Goal: Transaction & Acquisition: Purchase product/service

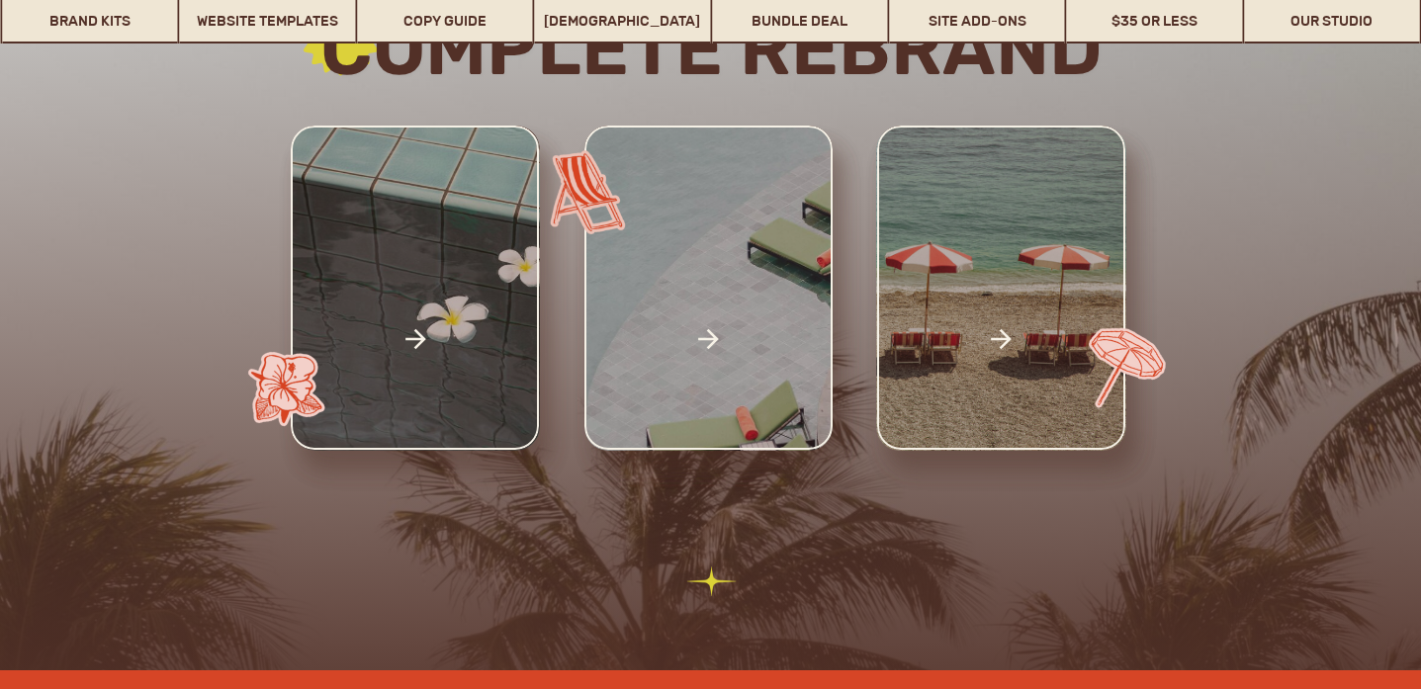
scroll to position [463, 0]
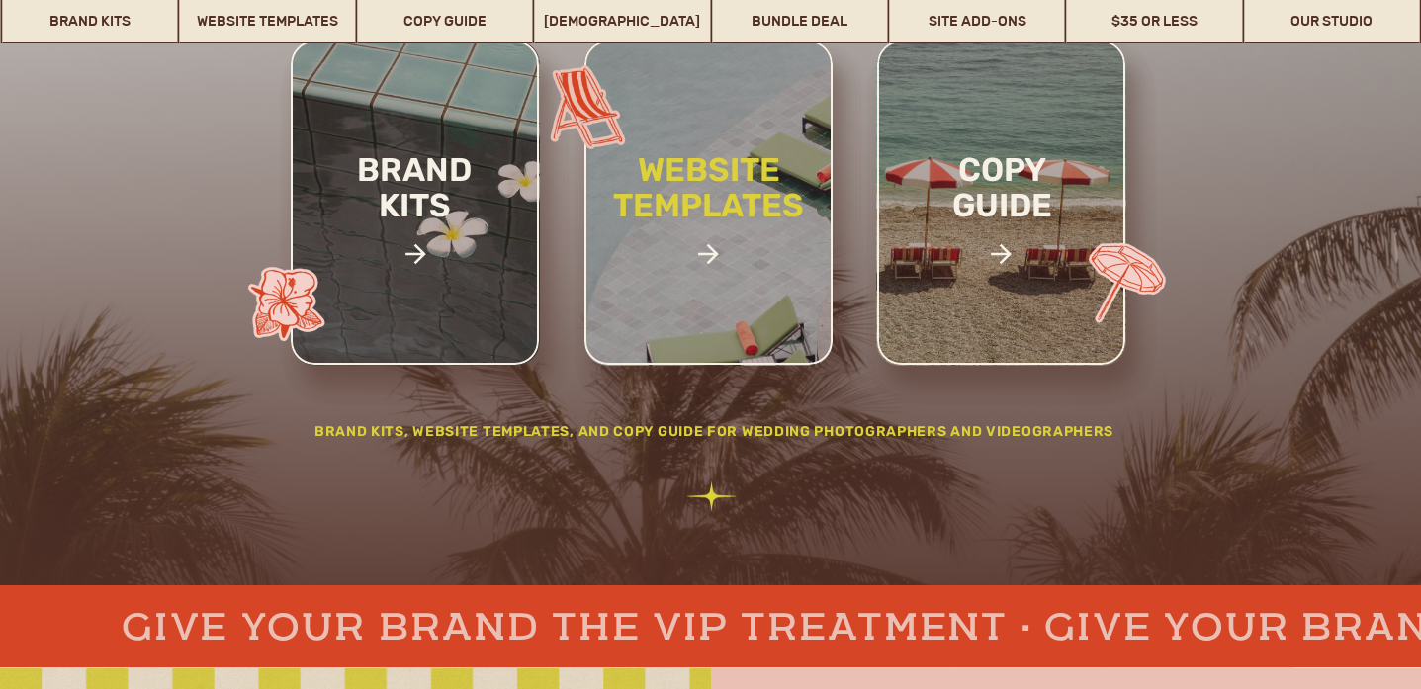
click at [726, 246] on h2 "website templates" at bounding box center [708, 209] width 259 height 114
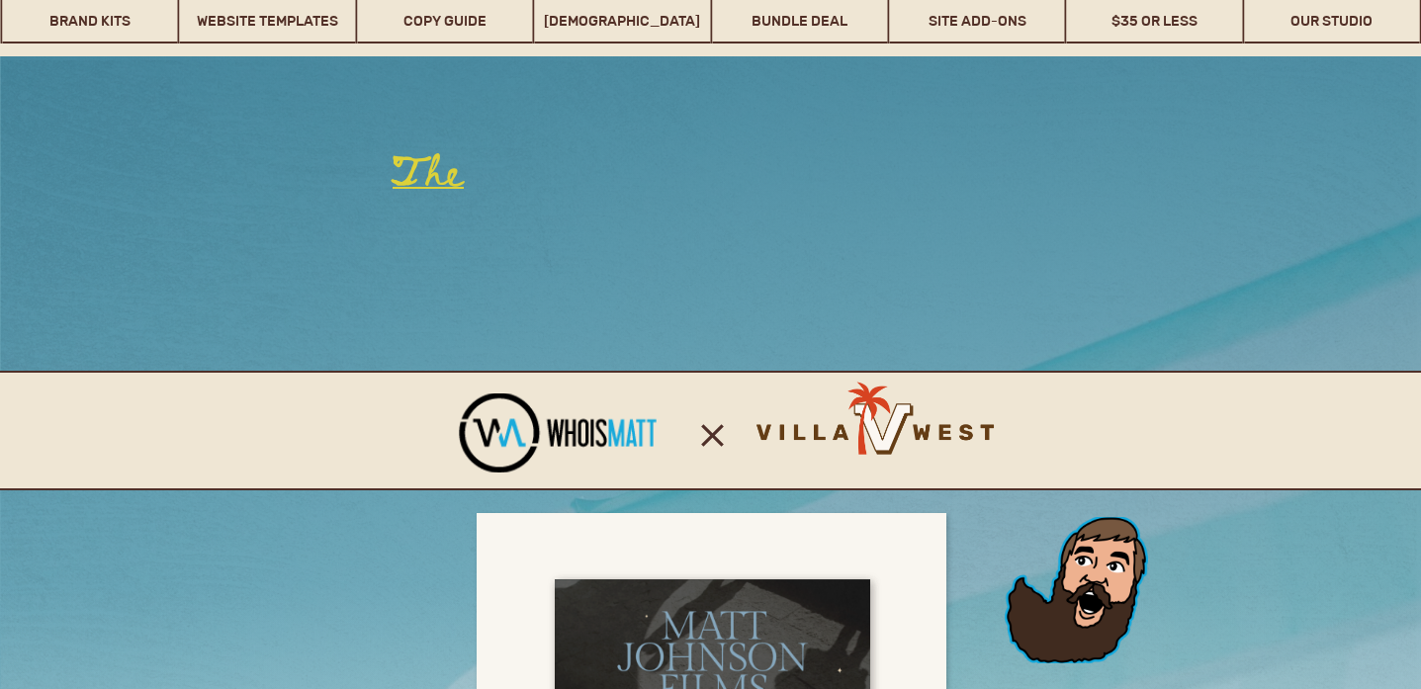
scroll to position [12549, 0]
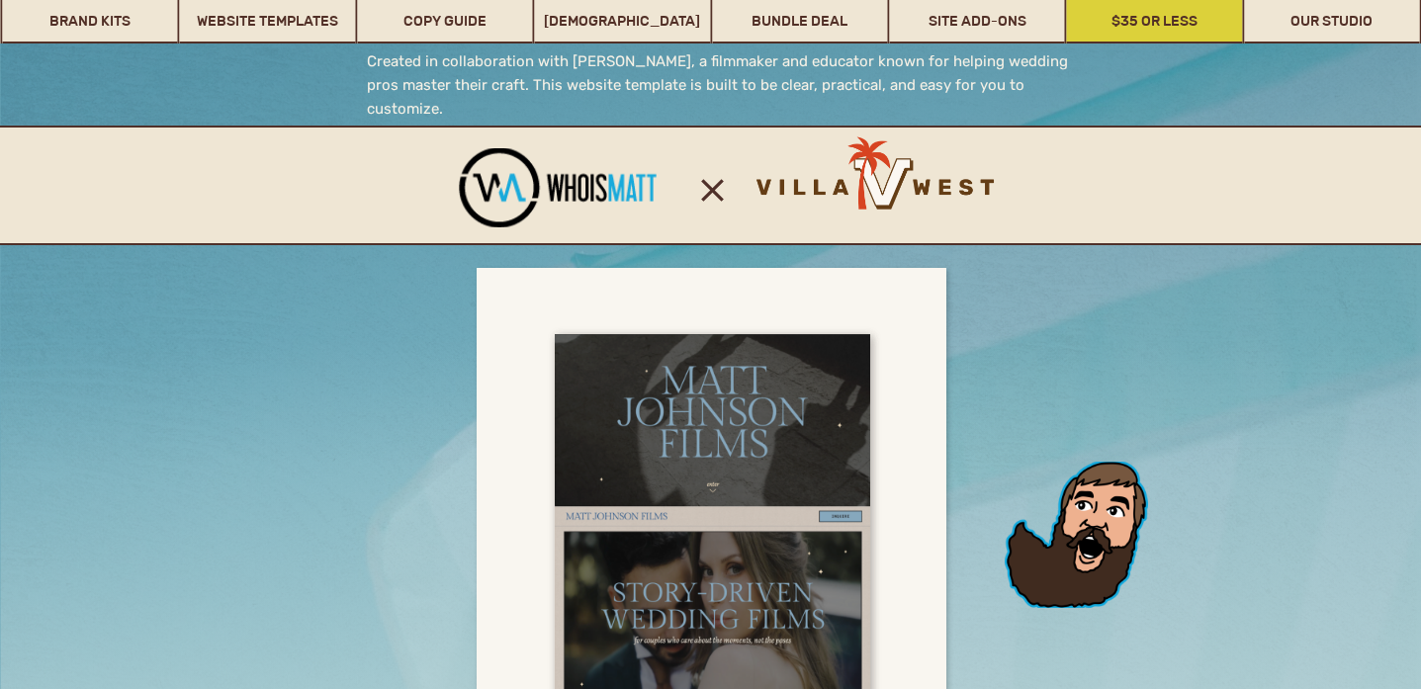
click at [1141, 11] on link "$35 or Less" at bounding box center [1154, 20] width 175 height 45
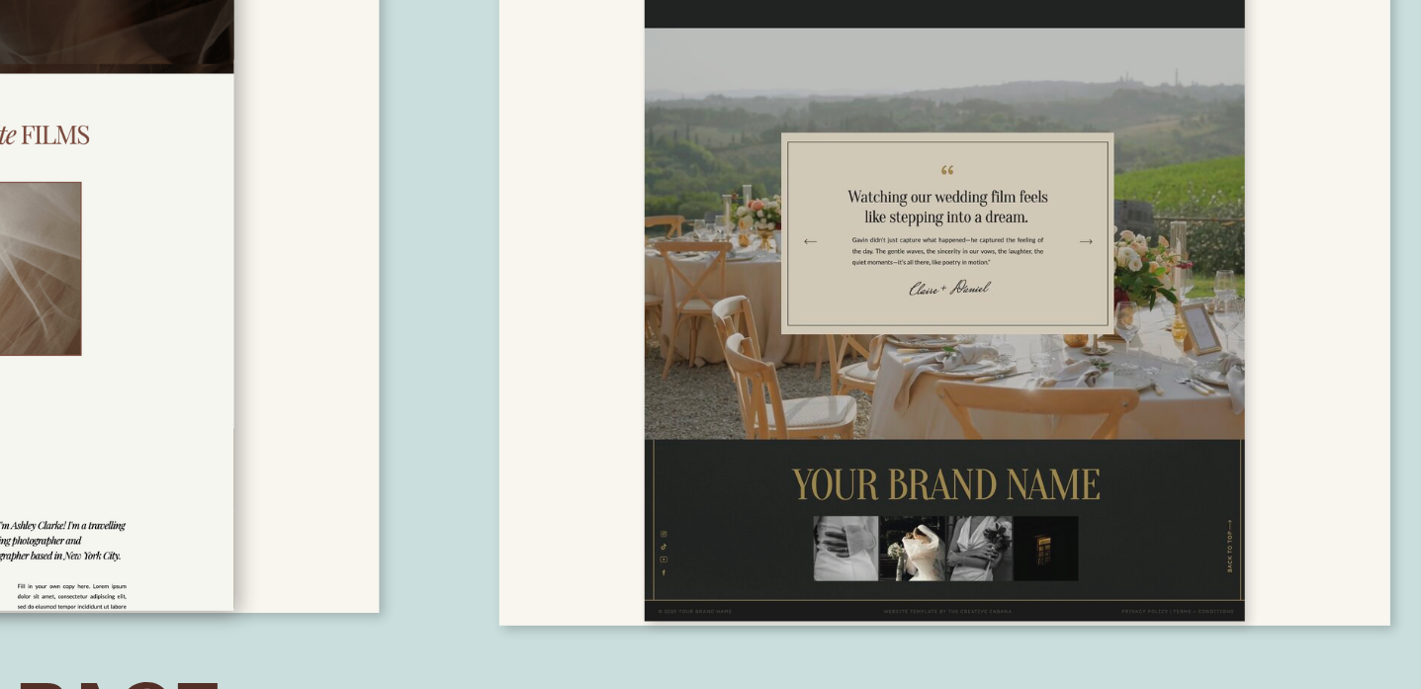
scroll to position [13812, 0]
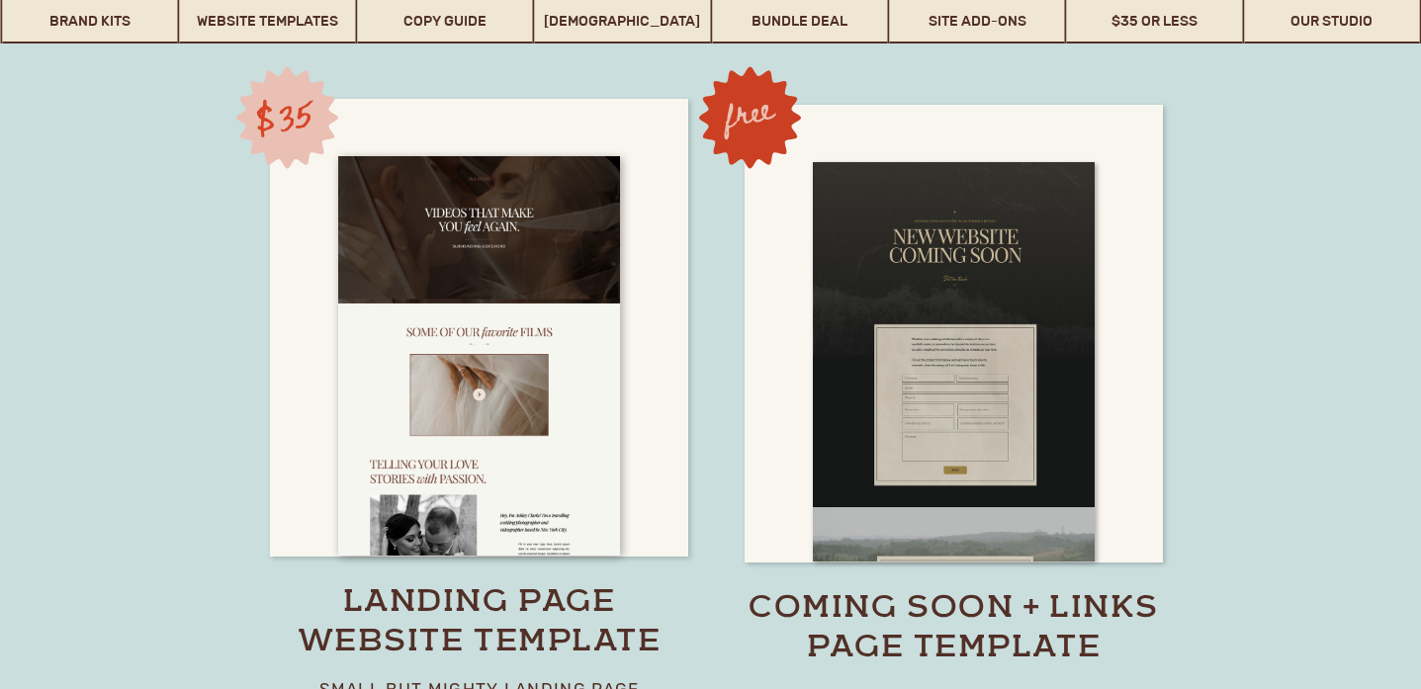
click at [1136, 288] on div at bounding box center [953, 334] width 418 height 458
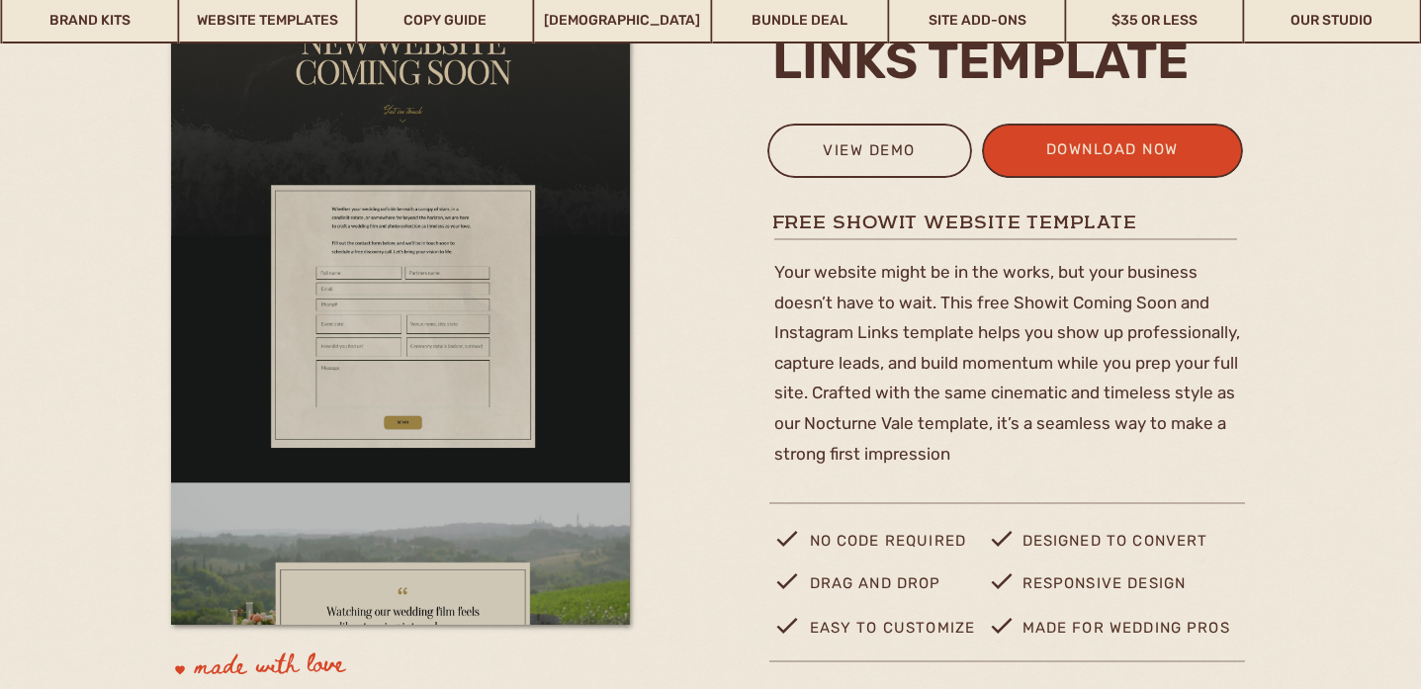
scroll to position [359, 0]
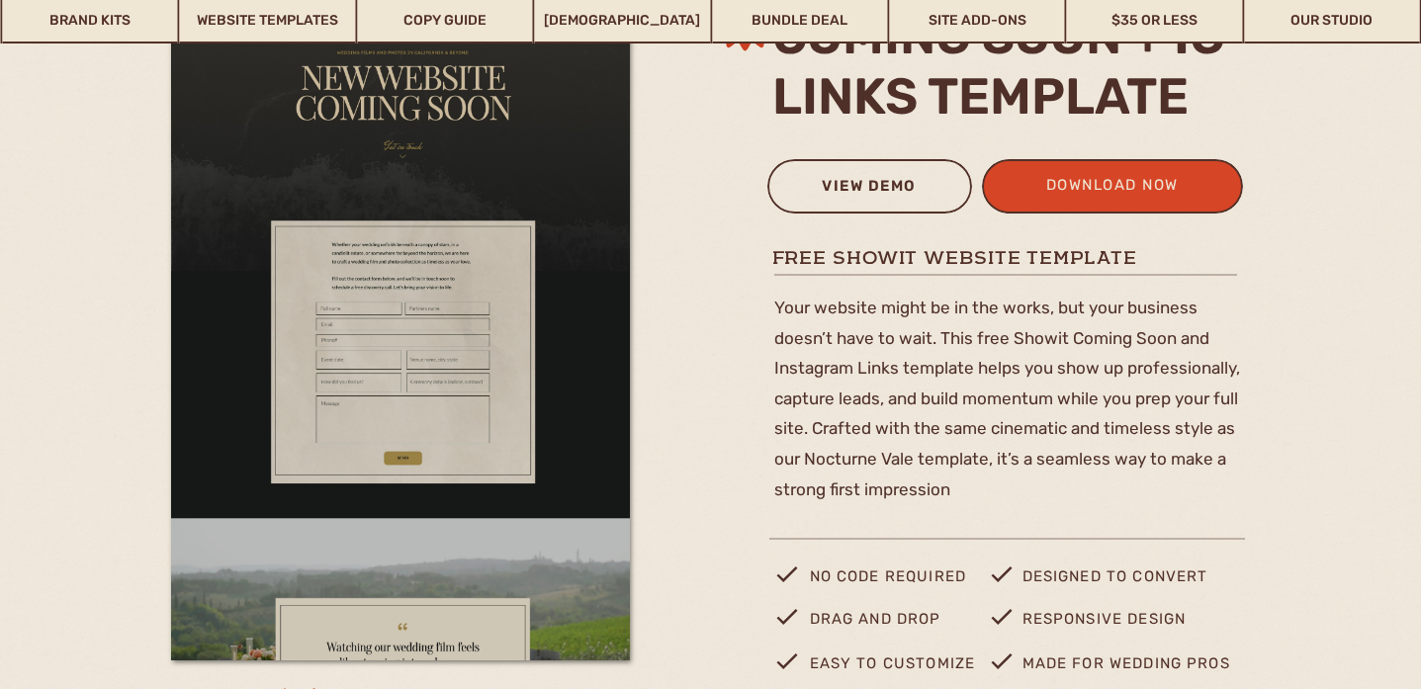
click at [813, 175] on div "view demo" at bounding box center [869, 189] width 179 height 33
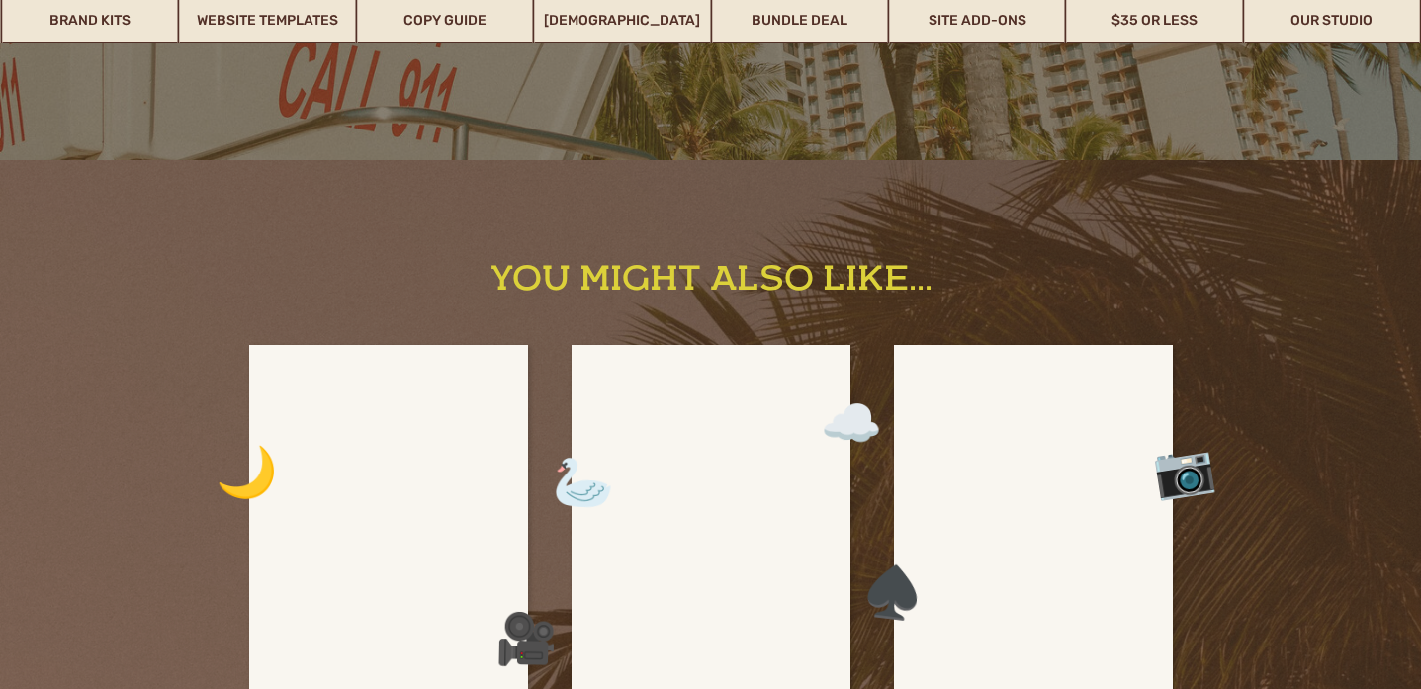
scroll to position [3253, 0]
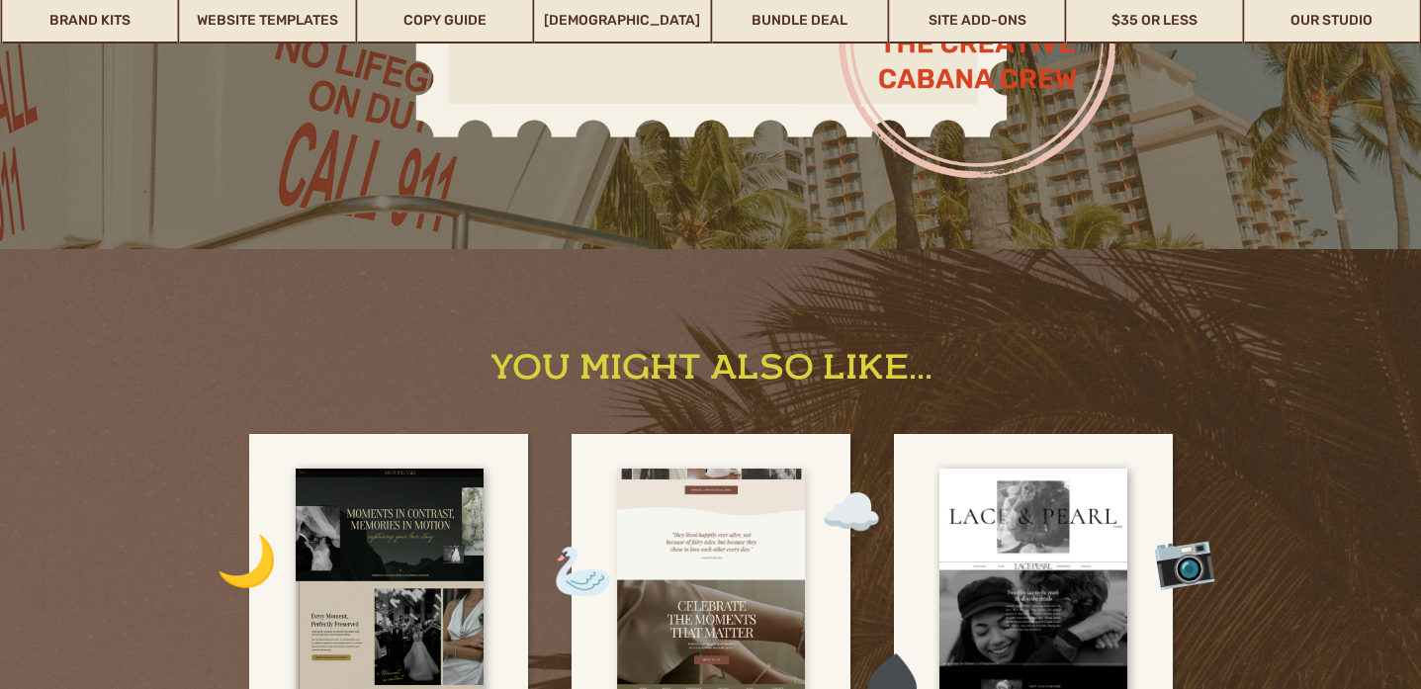
click at [748, 491] on div at bounding box center [711, 625] width 188 height 313
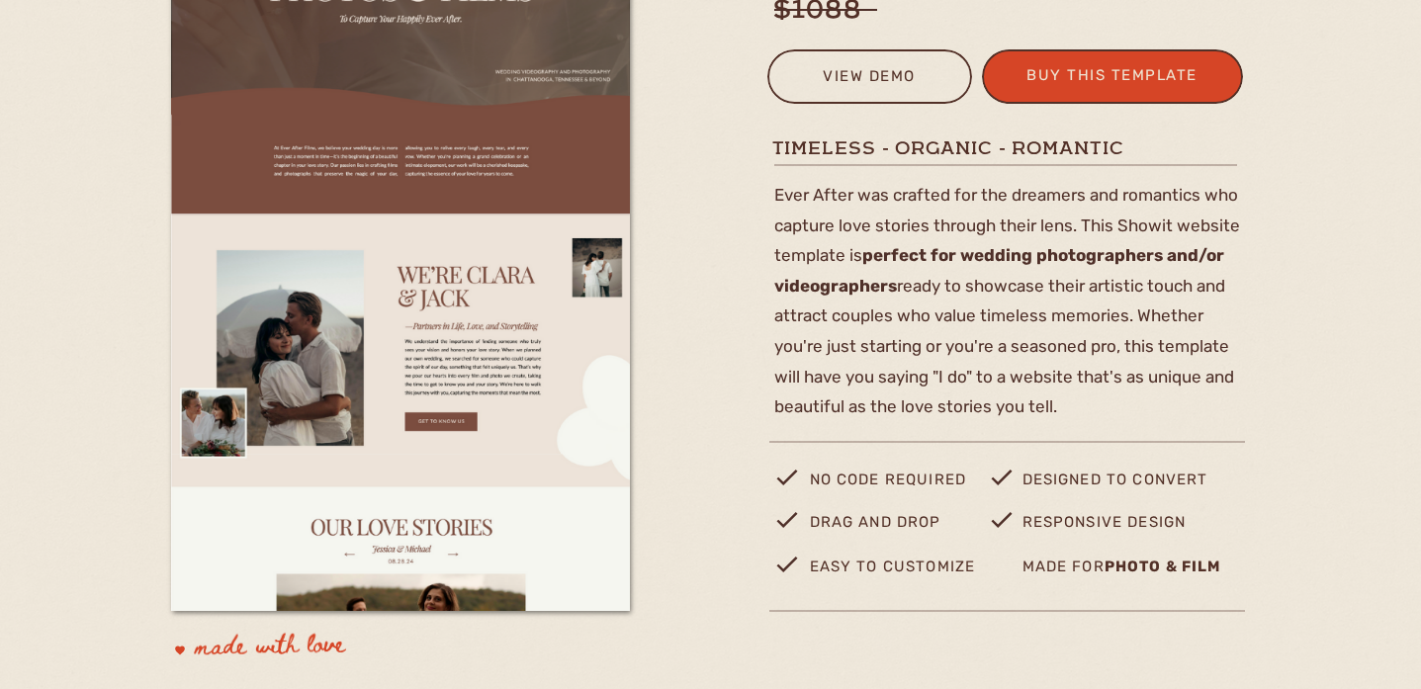
scroll to position [249, 0]
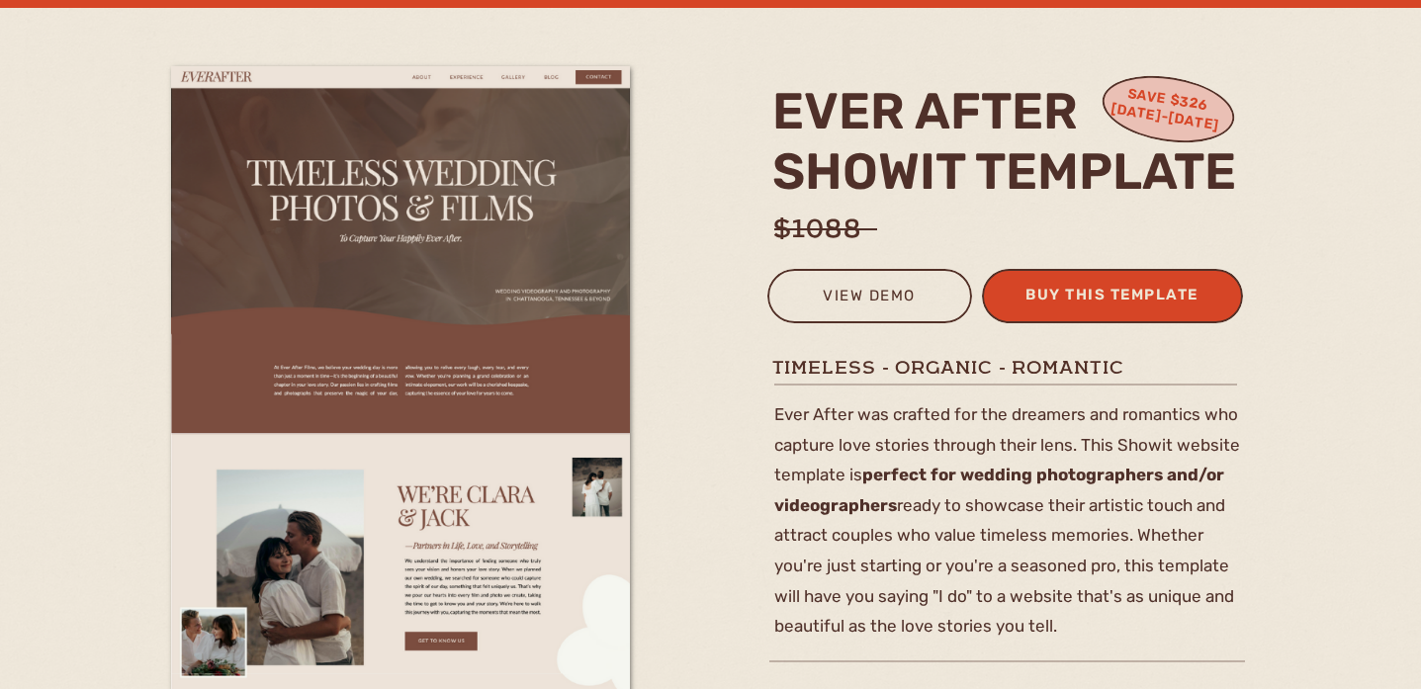
click at [1066, 298] on div "buy this template" at bounding box center [1112, 298] width 194 height 33
